Goal: Information Seeking & Learning: Find specific fact

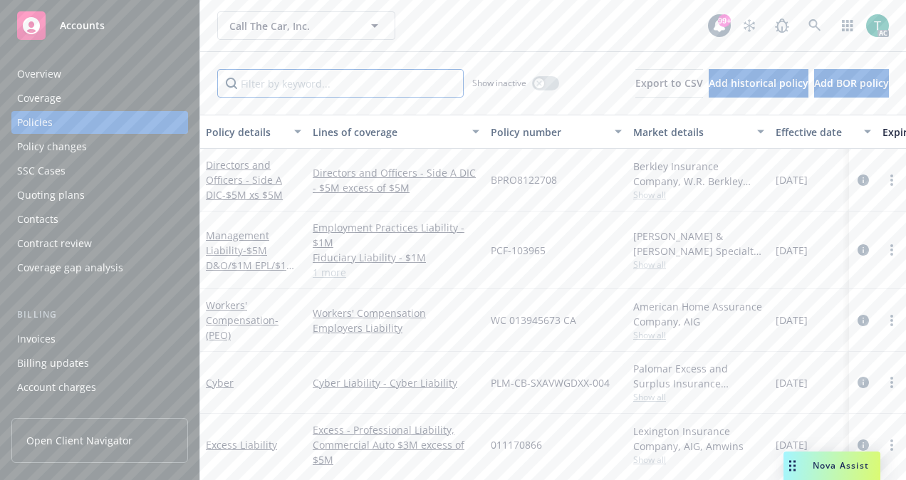
click at [254, 88] on input "Filter by keyword..." at bounding box center [340, 83] width 247 height 29
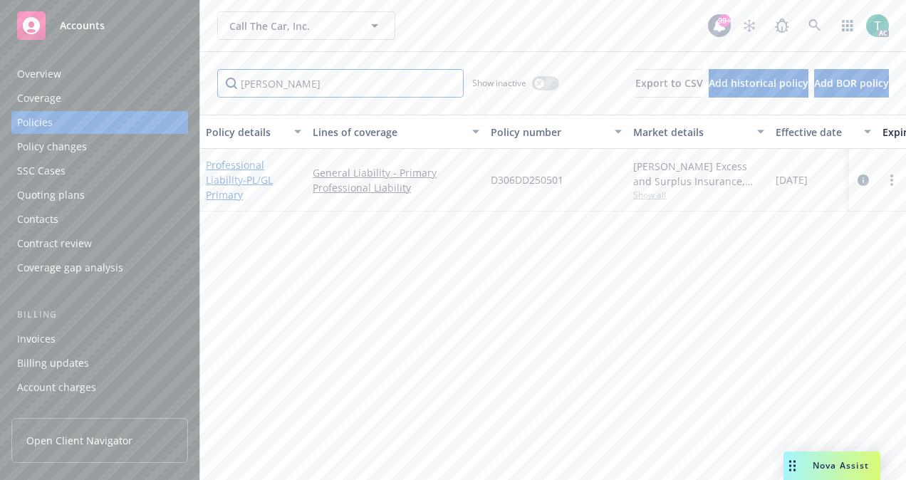
type input "[PERSON_NAME]"
click at [253, 170] on link "Professional Liability - PL/GL Primary" at bounding box center [239, 179] width 67 height 43
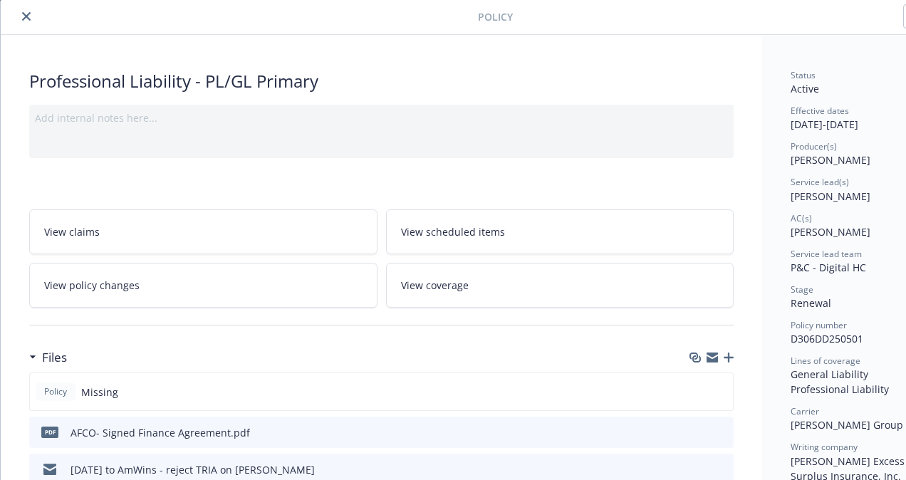
scroll to position [33, 0]
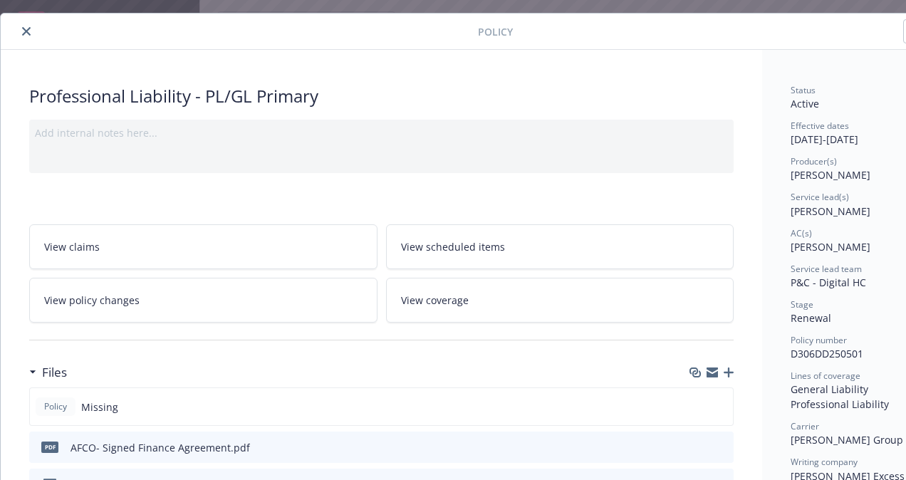
click at [15, 21] on div "Policy" at bounding box center [490, 32] width 978 height 36
click at [19, 29] on button "close" at bounding box center [26, 31] width 17 height 17
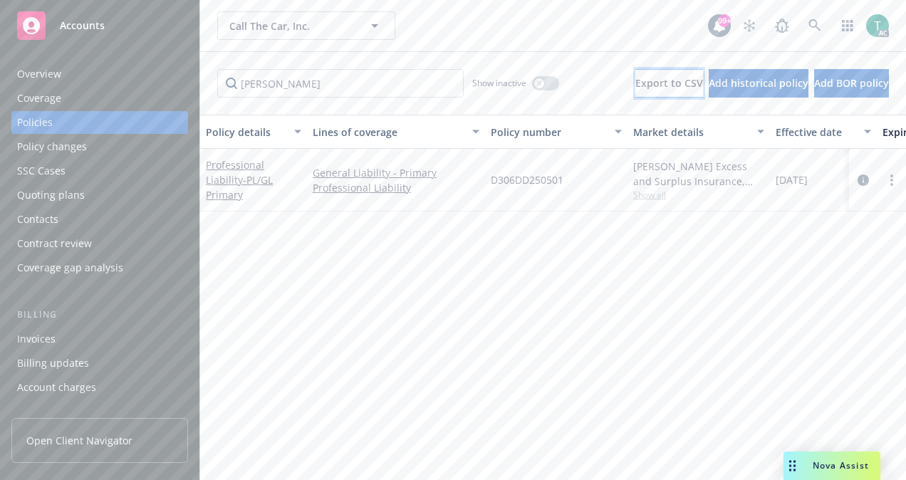
click at [636, 91] on button "Export to CSV" at bounding box center [670, 83] width 68 height 29
click at [532, 87] on button "button" at bounding box center [545, 83] width 27 height 14
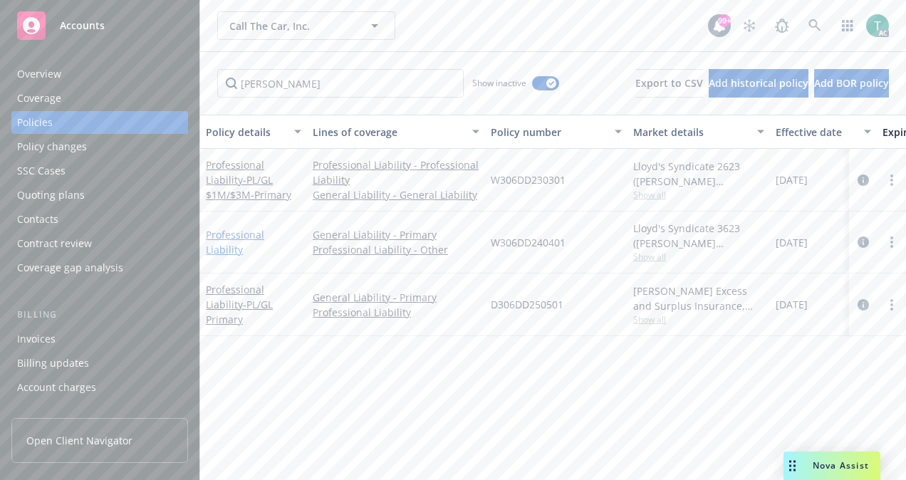
click at [264, 241] on link "Professional Liability" at bounding box center [235, 242] width 58 height 29
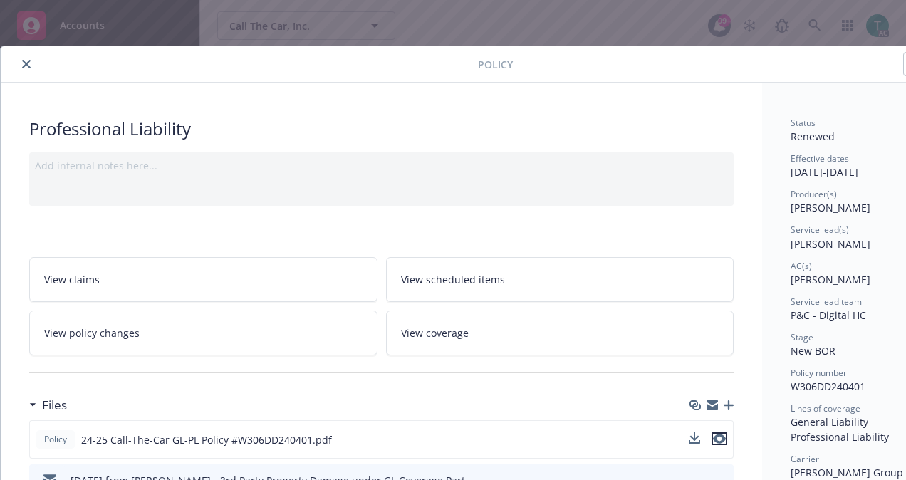
click at [725, 437] on icon "preview file" at bounding box center [719, 439] width 13 height 10
click at [23, 68] on button "close" at bounding box center [26, 64] width 17 height 17
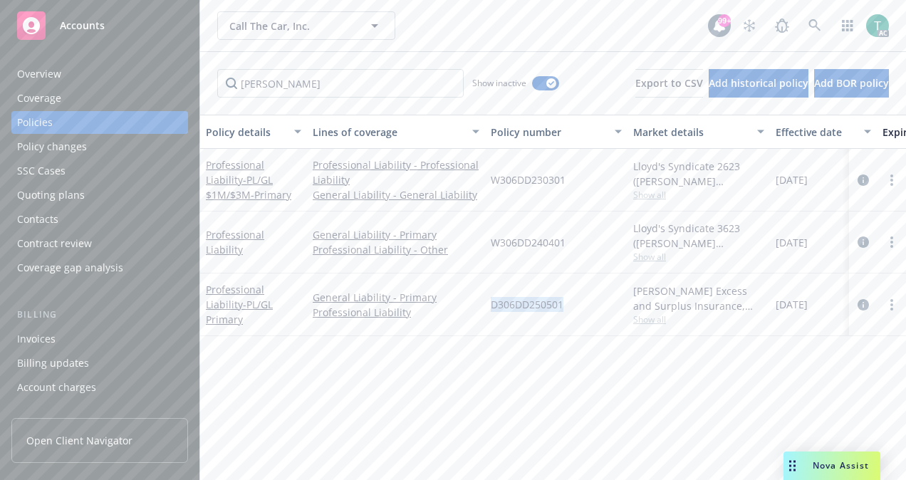
drag, startPoint x: 490, startPoint y: 301, endPoint x: 590, endPoint y: 304, distance: 99.8
click at [590, 304] on div "D306DD250501" at bounding box center [556, 305] width 143 height 63
copy span "D306DD250501"
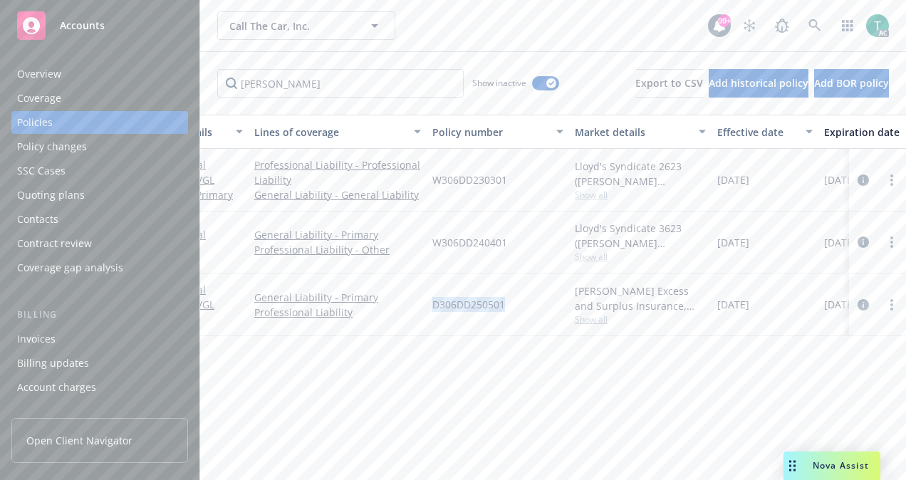
scroll to position [0, 56]
click at [217, 296] on link "Professional Liability - PL/GL Primary" at bounding box center [183, 304] width 67 height 43
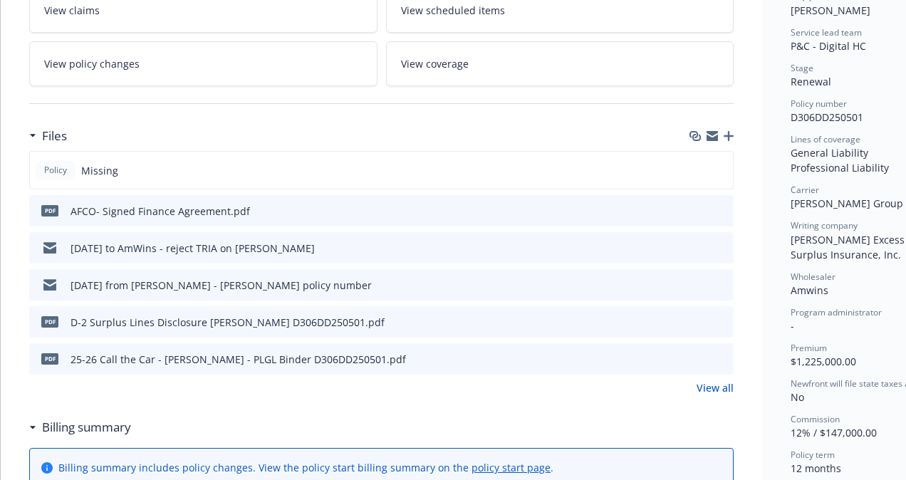
scroll to position [272, 0]
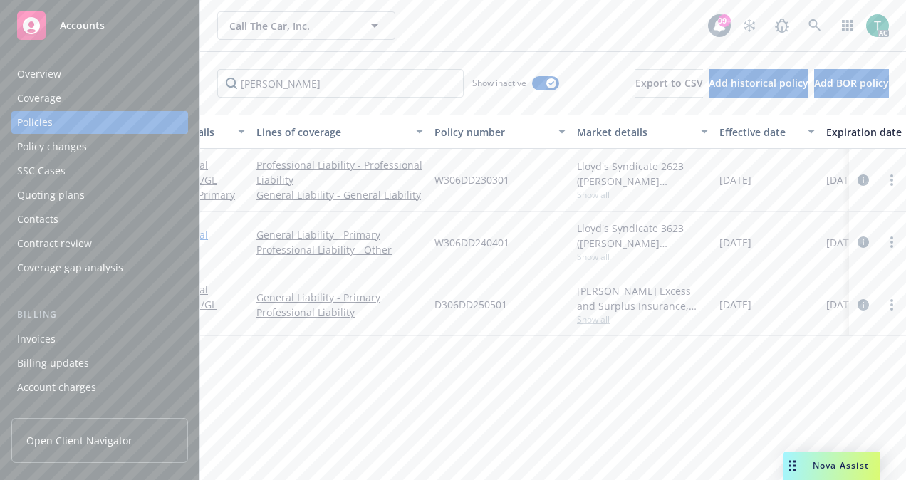
click at [208, 245] on link "Professional Liability" at bounding box center [179, 242] width 58 height 29
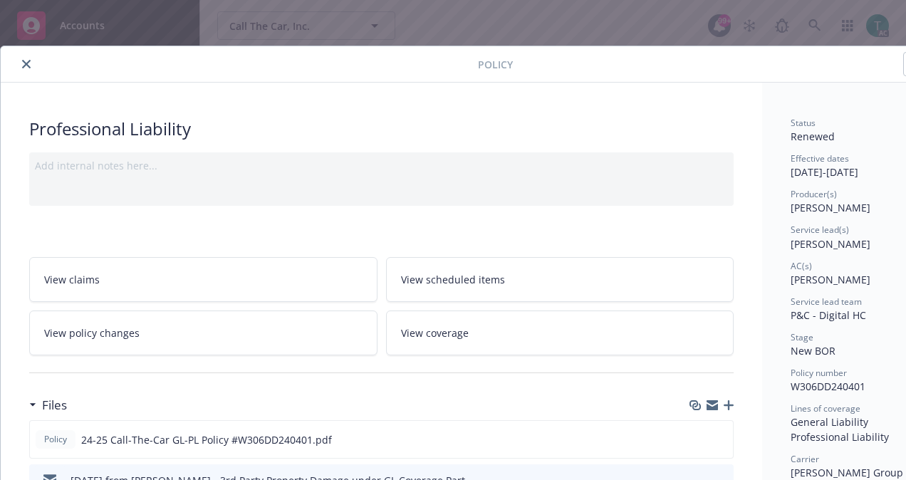
scroll to position [43, 0]
